Goal: Task Accomplishment & Management: Manage account settings

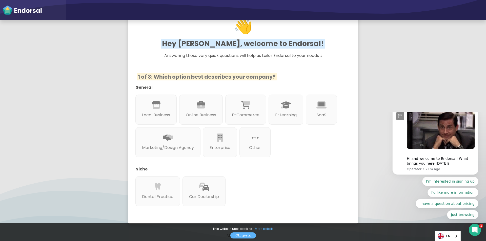
scroll to position [74, 0]
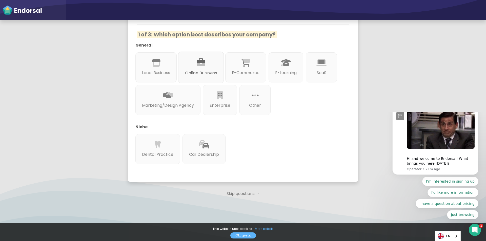
click at [206, 74] on p "Online Business" at bounding box center [201, 73] width 32 height 6
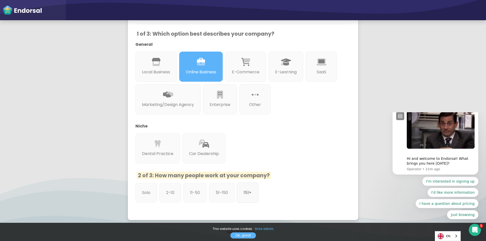
click at [238, 197] on div "151+" at bounding box center [248, 193] width 22 height 20
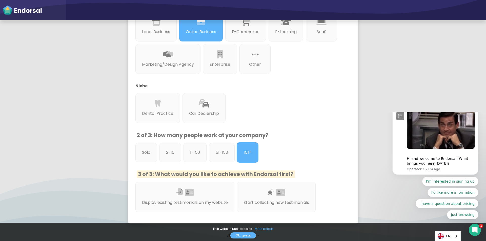
scroll to position [157, 0]
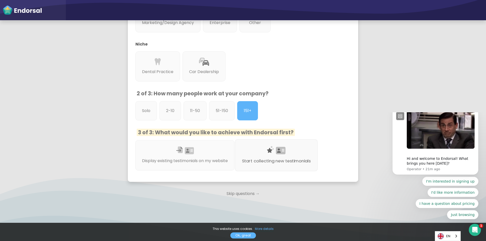
click at [261, 158] on p "Start collecting new testimonials" at bounding box center [276, 161] width 69 height 6
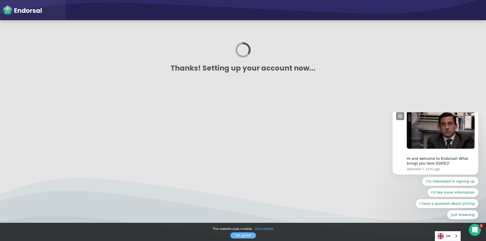
scroll to position [0, 0]
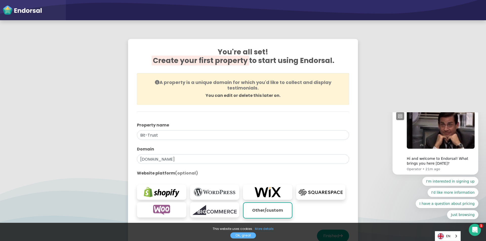
click at [477, 110] on icon "Dismiss notification" at bounding box center [476, 109] width 3 height 3
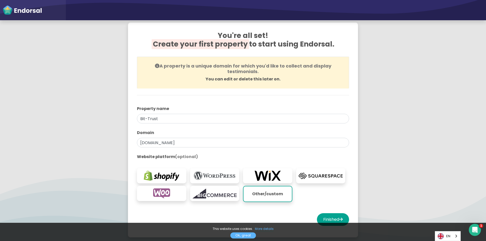
scroll to position [25, 0]
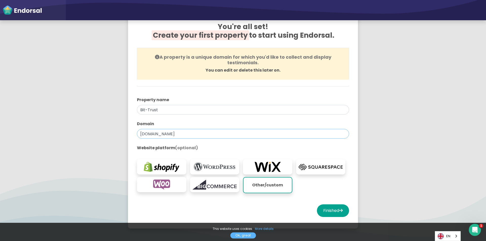
drag, startPoint x: 143, startPoint y: 136, endPoint x: 83, endPoint y: 143, distance: 60.6
click at [83, 143] on app-survey "You're all set! Create your first property to start using Endorsal. A property …" at bounding box center [243, 124] width 486 height 234
paste input "trust-finance"
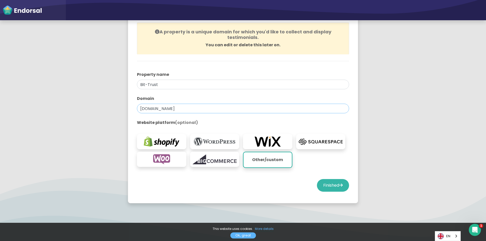
type input "[DOMAIN_NAME]"
click at [317, 186] on button "Finished" at bounding box center [333, 185] width 32 height 13
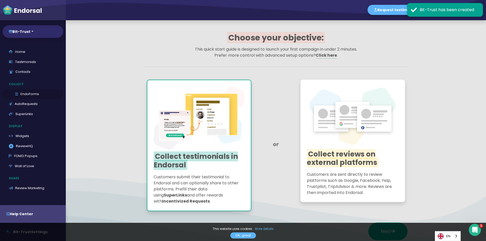
click at [20, 91] on link "EndoForms" at bounding box center [33, 94] width 61 height 10
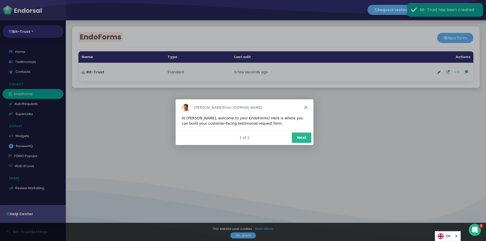
click at [308, 141] on button "Next" at bounding box center [300, 137] width 19 height 10
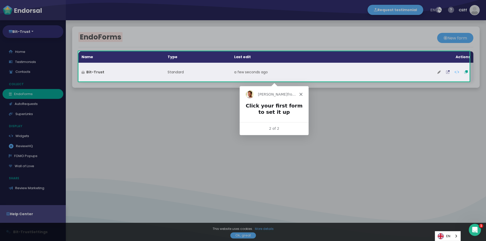
click at [435, 74] on button at bounding box center [439, 72] width 9 height 13
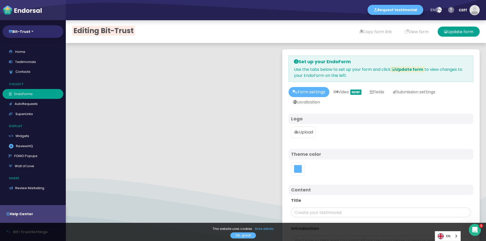
click at [301, 134] on p "Upload" at bounding box center [303, 132] width 19 height 6
click at [0, 0] on input "Upload" at bounding box center [0, 0] width 0 height 0
click at [298, 174] on div at bounding box center [298, 171] width 14 height 14
click at [296, 172] on button "toggle color picker dialog" at bounding box center [298, 171] width 8 height 8
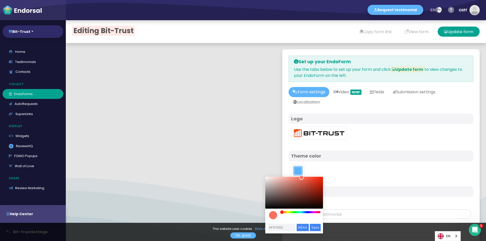
drag, startPoint x: 304, startPoint y: 212, endPoint x: 285, endPoint y: 204, distance: 19.9
click at [282, 213] on div "color picker dialog" at bounding box center [282, 212] width 5 height 5
type input "#F8633E"
drag, startPoint x: 302, startPoint y: 180, endPoint x: 308, endPoint y: 178, distance: 7.3
click at [308, 178] on div "color picker dialog" at bounding box center [294, 193] width 58 height 32
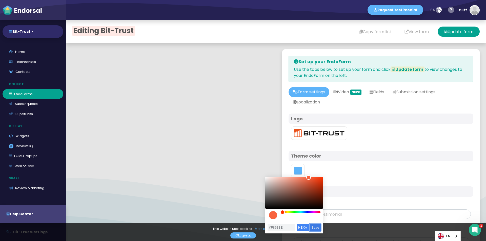
click at [318, 227] on input "Save" at bounding box center [315, 227] width 11 height 7
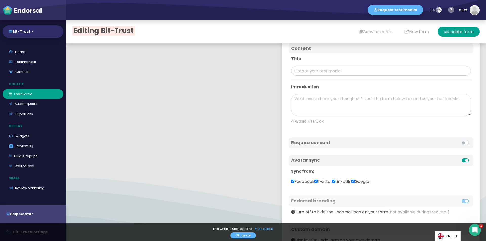
scroll to position [179, 0]
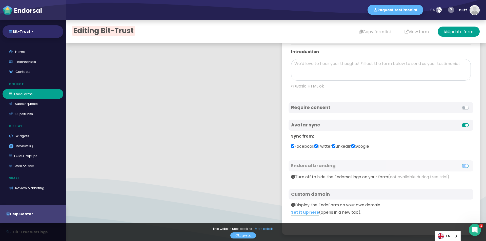
click at [463, 125] on div "Avatar sync" at bounding box center [380, 125] width 185 height 11
click at [471, 122] on label at bounding box center [471, 122] width 0 height 0
click at [0, 0] on input "checkbox" at bounding box center [0, 0] width 0 height 0
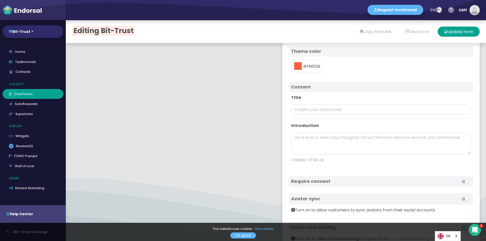
scroll to position [15, 0]
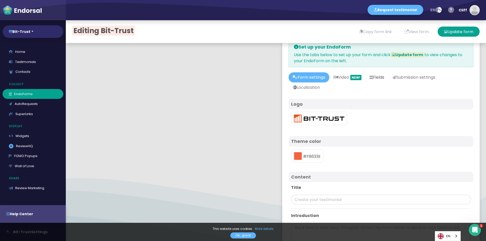
click at [373, 76] on icon at bounding box center [371, 77] width 4 height 4
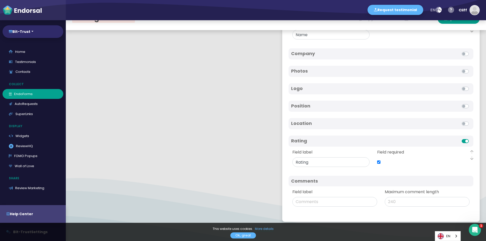
scroll to position [25, 0]
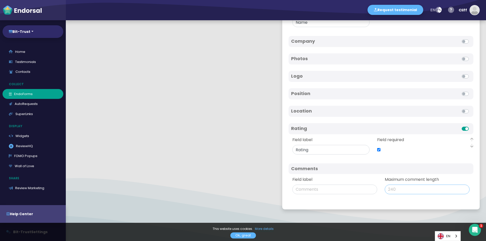
click at [392, 190] on input "Maximum comment length" at bounding box center [427, 190] width 85 height 10
type input "500"
click at [389, 173] on div "Comments" at bounding box center [380, 168] width 185 height 11
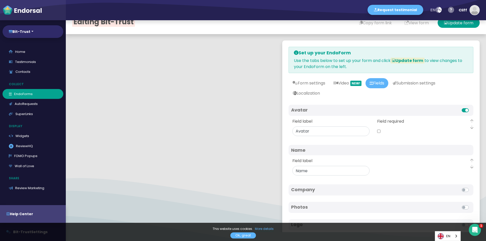
scroll to position [0, 0]
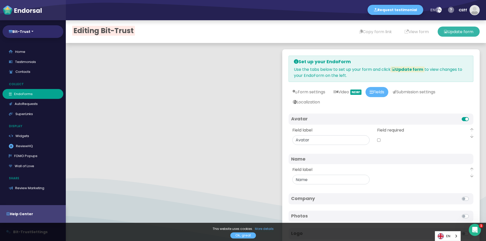
click at [451, 34] on button "Update form" at bounding box center [458, 32] width 42 height 10
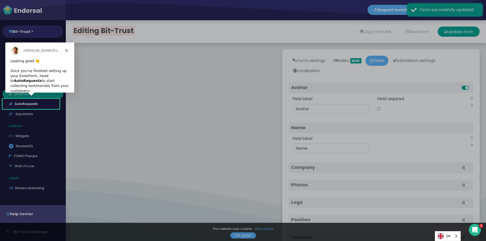
click at [67, 52] on icon "Close" at bounding box center [66, 50] width 3 height 3
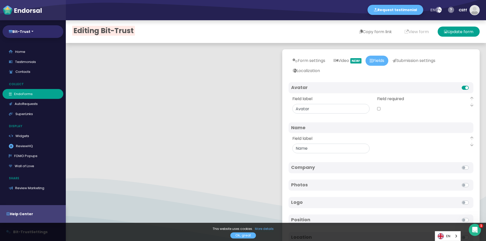
click at [377, 32] on button "Copy form link" at bounding box center [375, 32] width 45 height 10
click at [359, 32] on button "Copy form link" at bounding box center [375, 32] width 45 height 10
click at [32, 61] on link "Testimonials" at bounding box center [33, 62] width 61 height 10
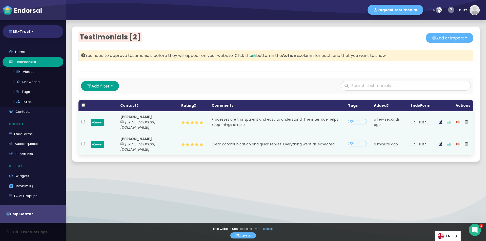
click at [447, 120] on icon "button" at bounding box center [449, 122] width 4 height 4
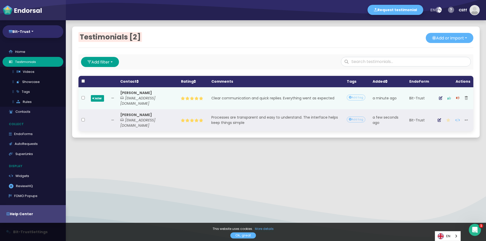
click at [445, 98] on button "button" at bounding box center [449, 98] width 9 height 13
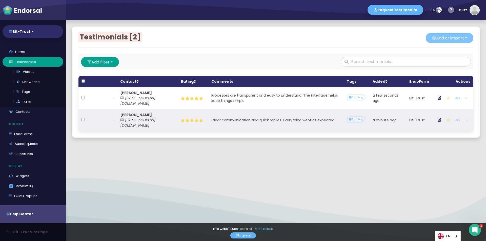
click at [426, 41] on button "Add or import" at bounding box center [450, 38] width 48 height 10
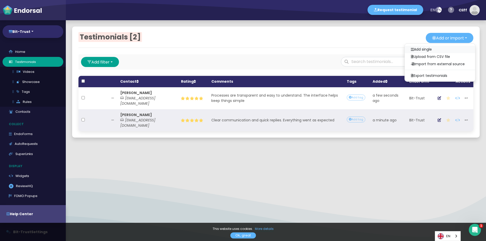
click at [418, 48] on link "Add single" at bounding box center [440, 49] width 70 height 7
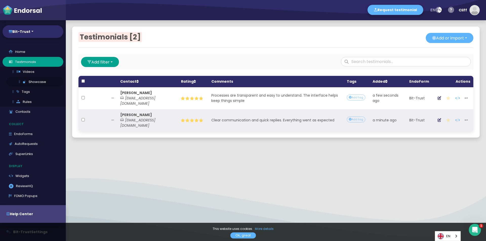
click at [41, 77] on link "Showcase" at bounding box center [34, 82] width 57 height 10
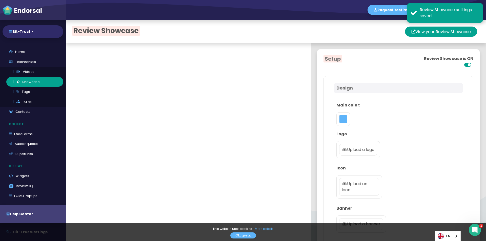
scroll to position [25, 0]
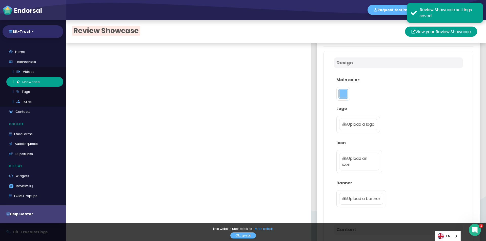
click at [340, 97] on button "toggle color picker dialog" at bounding box center [343, 94] width 8 height 8
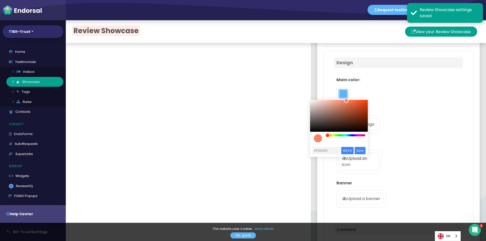
drag, startPoint x: 347, startPoint y: 136, endPoint x: 327, endPoint y: 136, distance: 19.7
click at [327, 136] on div "color picker dialog" at bounding box center [327, 135] width 5 height 5
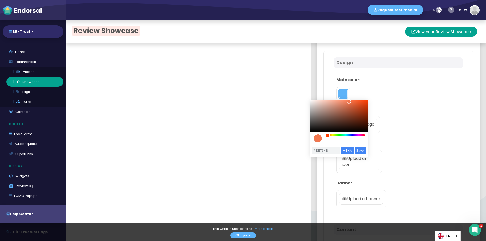
type input "#EE724A"
click at [350, 102] on div "color picker dialog" at bounding box center [349, 102] width 5 height 5
click at [360, 149] on input "Save" at bounding box center [359, 150] width 11 height 7
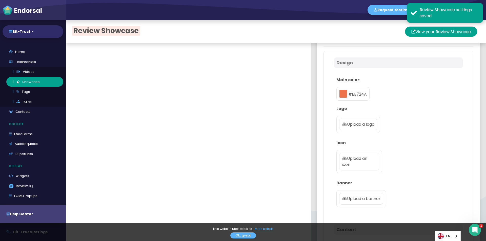
click at [353, 128] on label "Upload a logo" at bounding box center [358, 125] width 38 height 12
click at [0, 0] on input "Upload a logo" at bounding box center [0, 0] width 0 height 0
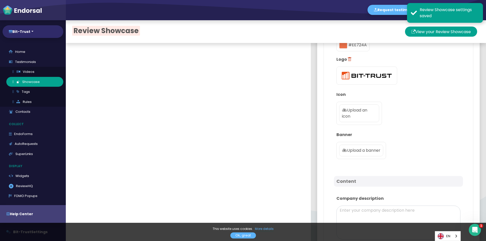
scroll to position [76, 0]
click at [342, 114] on p "Upload an icon" at bounding box center [359, 112] width 34 height 12
click at [0, 0] on input "Upload an icon" at bounding box center [0, 0] width 0 height 0
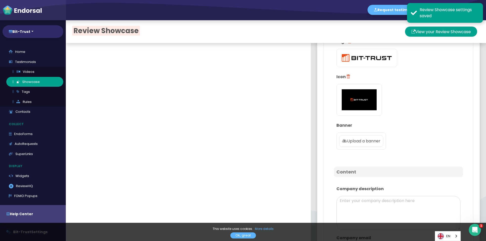
scroll to position [101, 0]
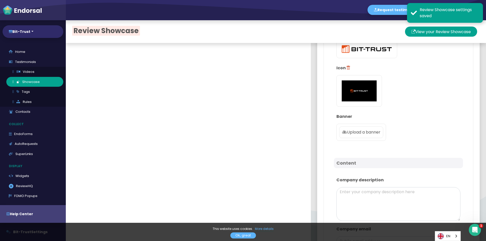
click at [361, 136] on label "Upload a banner" at bounding box center [361, 133] width 44 height 12
click at [0, 0] on input "Upload a banner" at bounding box center [0, 0] width 0 height 0
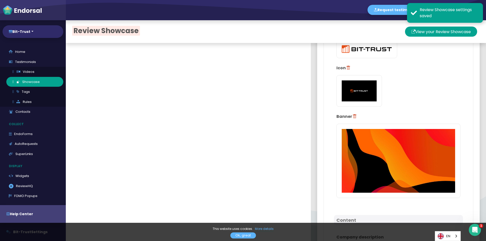
scroll to position [228, 0]
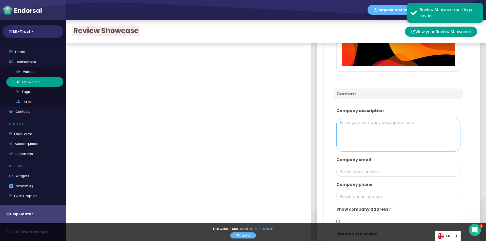
click at [357, 141] on textarea at bounding box center [398, 135] width 124 height 34
click at [376, 131] on textarea at bounding box center [398, 135] width 124 height 34
paste textarea "Bit-Trust is a global technology company focused on delivering reliable and inn…"
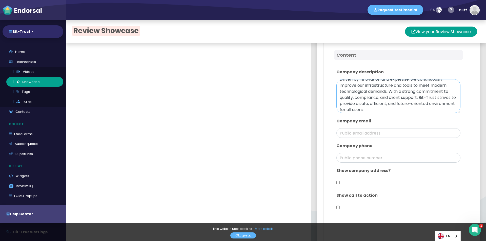
scroll to position [278, 0]
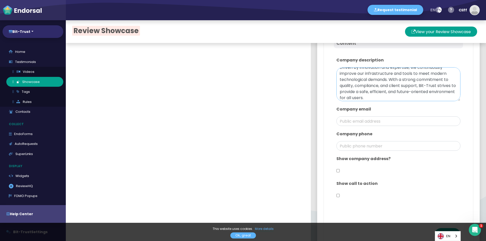
type textarea "Bit-Trust is a global technology company focused on delivering reliable and inn…"
click at [359, 117] on input "email" at bounding box center [398, 121] width 124 height 10
type input "[EMAIL_ADDRESS][DOMAIN_NAME]"
click at [342, 168] on div "Show company address?" at bounding box center [398, 165] width 129 height 25
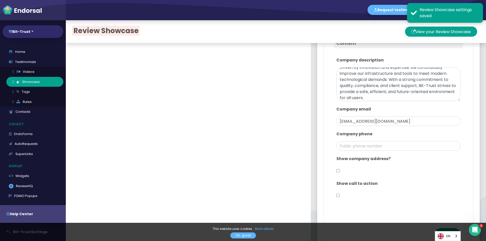
click at [336, 168] on input "checkbox" at bounding box center [337, 171] width 3 height 10
checkbox input "true"
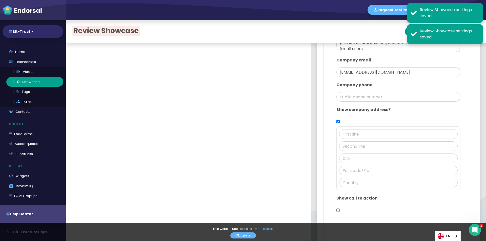
scroll to position [329, 0]
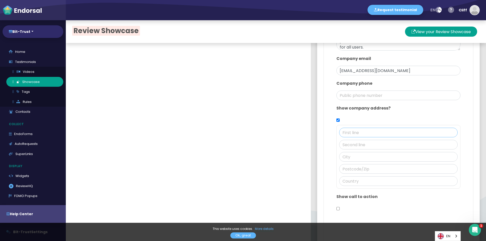
click at [349, 132] on input "text" at bounding box center [398, 133] width 118 height 10
paste input "326 D.C. [STREET_ADDRESS][US_STATE]"
drag, startPoint x: 420, startPoint y: 131, endPoint x: 456, endPoint y: 131, distance: 35.9
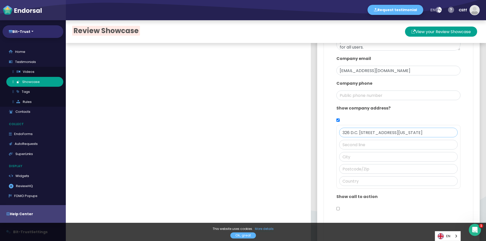
type input "326 D.C. [STREET_ADDRESS][US_STATE]"
click at [349, 183] on input "text" at bounding box center [398, 181] width 118 height 10
paste input "[GEOGRAPHIC_DATA]"
type input "[GEOGRAPHIC_DATA]"
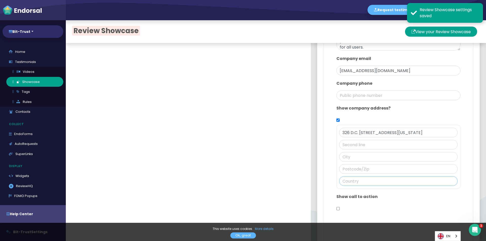
click at [354, 180] on input "text" at bounding box center [398, 181] width 118 height 10
paste input "[GEOGRAPHIC_DATA]"
type input "[GEOGRAPHIC_DATA]"
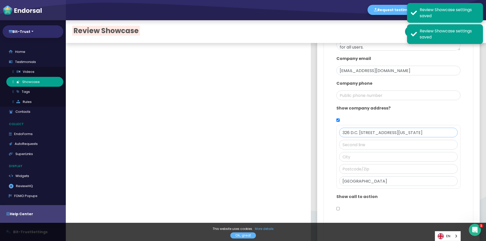
scroll to position [0, 25]
drag, startPoint x: 430, startPoint y: 131, endPoint x: 418, endPoint y: 136, distance: 13.0
click at [418, 136] on div "326 D.C. [STREET_ADDRESS][US_STATE]" at bounding box center [398, 157] width 124 height 64
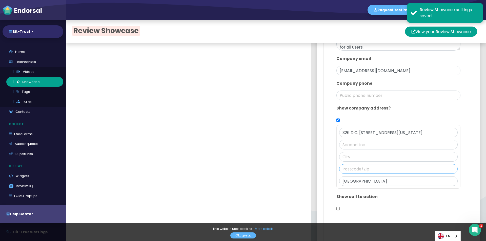
click at [350, 169] on input "text" at bounding box center [398, 169] width 118 height 10
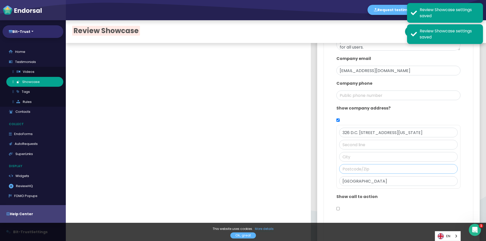
paste input "20002"
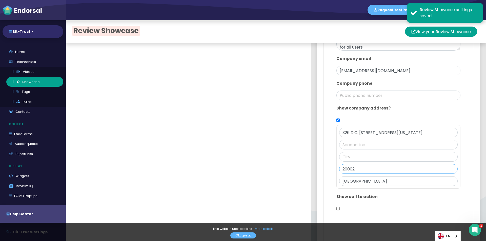
type input "20002"
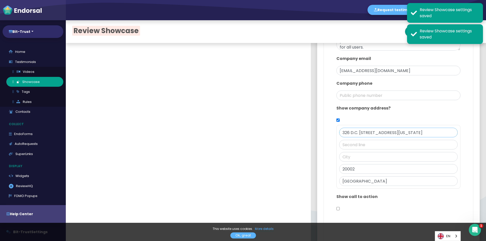
drag, startPoint x: 405, startPoint y: 131, endPoint x: 426, endPoint y: 133, distance: 21.2
click at [428, 132] on input "326 D.C. [STREET_ADDRESS][US_STATE]" at bounding box center [398, 133] width 118 height 10
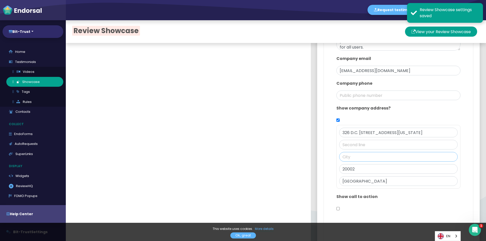
click at [355, 157] on input "text" at bounding box center [398, 157] width 118 height 10
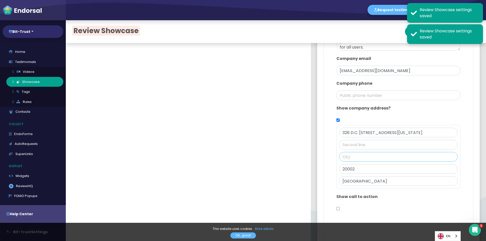
paste input "[US_STATE]"
type input "[US_STATE]"
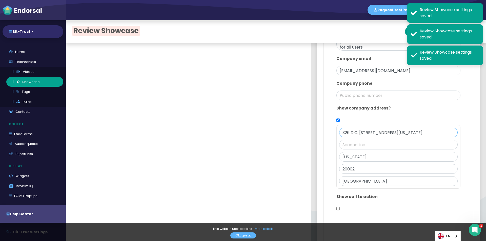
scroll to position [0, 25]
drag, startPoint x: 402, startPoint y: 132, endPoint x: 461, endPoint y: 133, distance: 58.9
click at [461, 132] on div "Design Main color: #EE724A Logo Icon Banner Content Company description Bit-Tru…" at bounding box center [398, 7] width 150 height 520
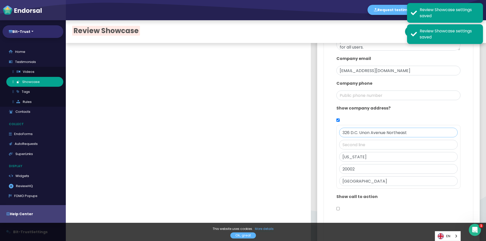
scroll to position [0, 0]
type input "326 D.C. Unon Avenue Northeast"
click at [384, 143] on input "text" at bounding box center [398, 145] width 118 height 10
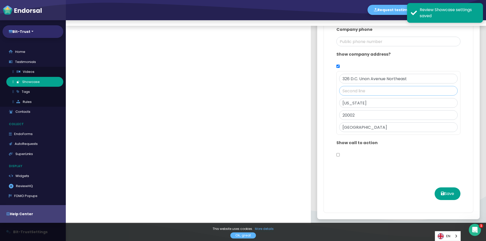
scroll to position [25, 0]
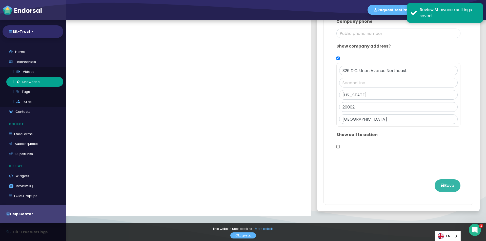
click at [447, 185] on button "Save" at bounding box center [447, 185] width 26 height 13
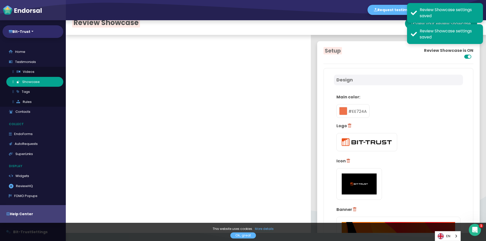
scroll to position [0, 0]
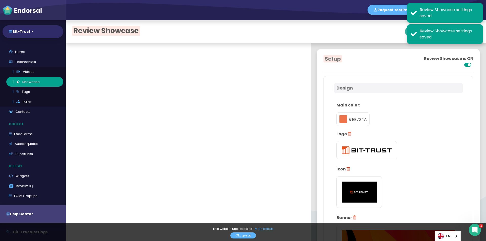
click at [405, 33] on button "View your Review Showcase" at bounding box center [441, 32] width 72 height 10
